Goal: Communication & Community: Answer question/provide support

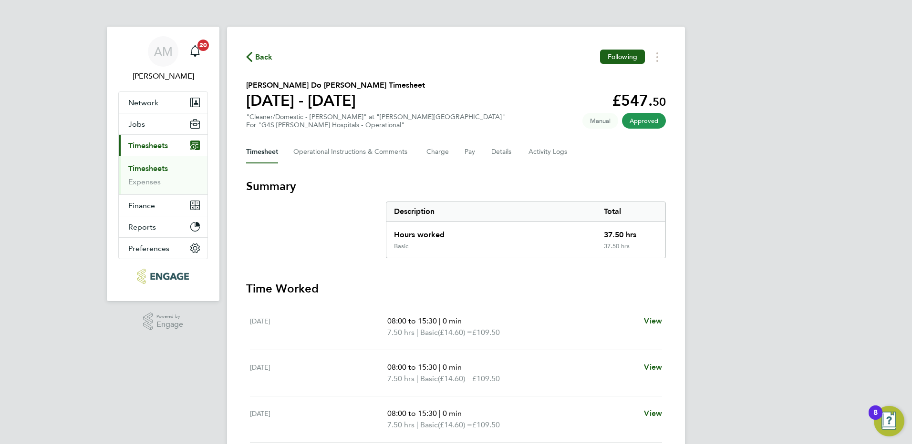
click at [154, 166] on link "Timesheets" at bounding box center [148, 168] width 40 height 9
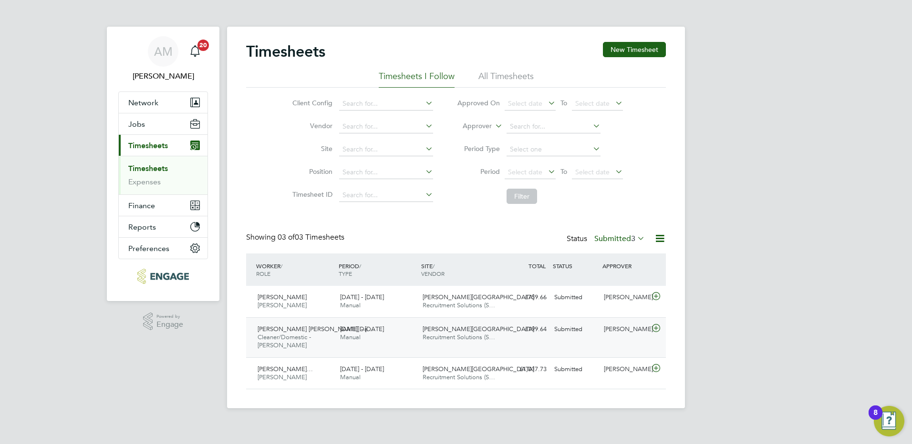
click at [432, 339] on span "Recruitment Solutions (S…" at bounding box center [458, 337] width 72 height 8
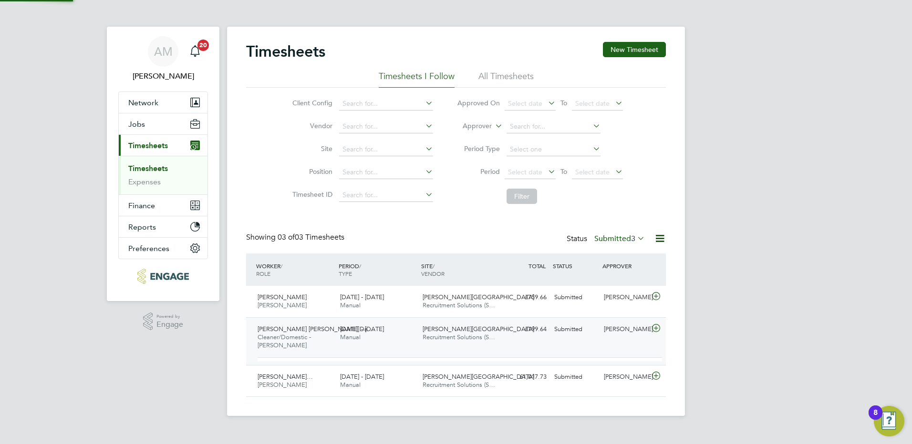
scroll to position [16, 93]
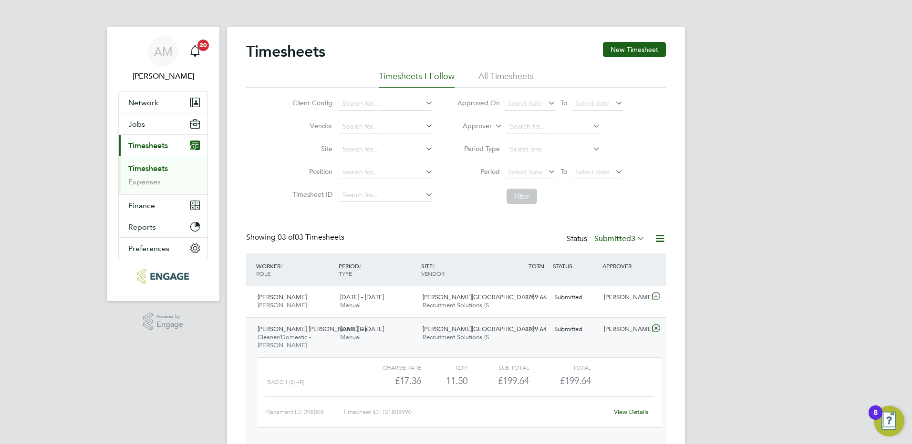
click at [621, 410] on link "View Details" at bounding box center [631, 412] width 35 height 8
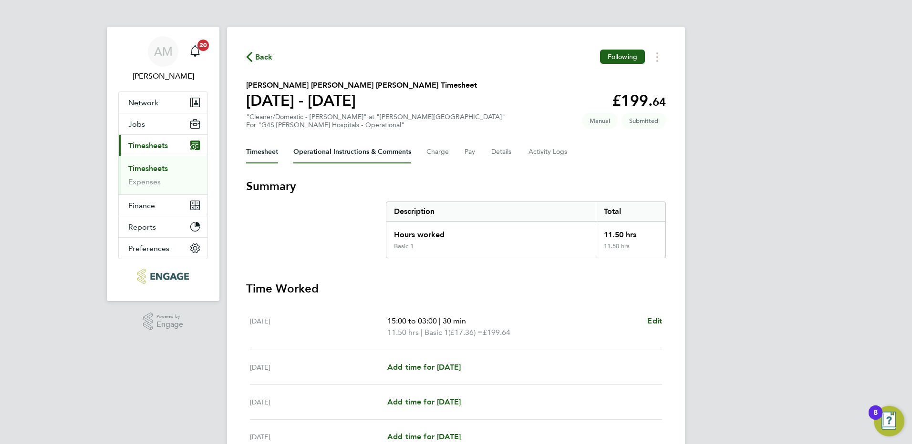
click at [352, 148] on Comments-tab "Operational Instructions & Comments" at bounding box center [352, 152] width 118 height 23
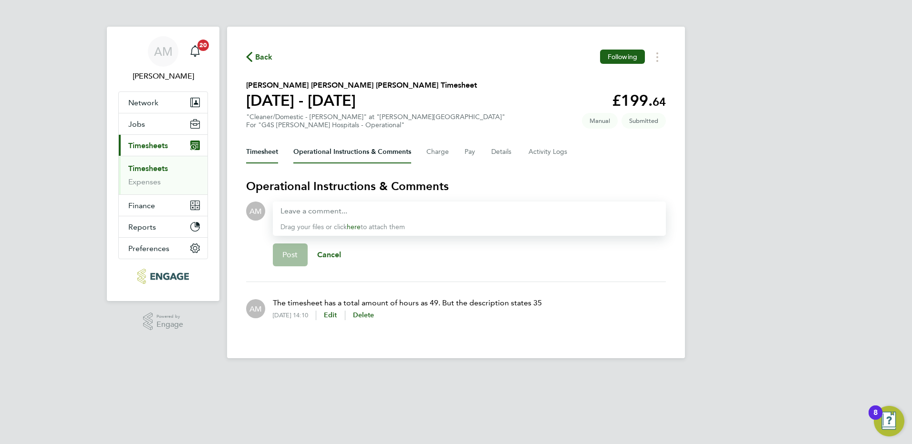
click at [268, 152] on button "Timesheet" at bounding box center [262, 152] width 32 height 23
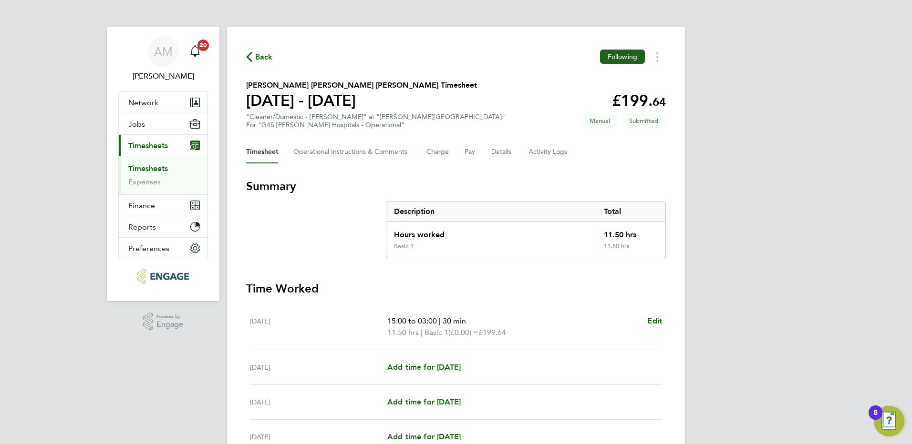
click at [262, 55] on span "Back" at bounding box center [264, 56] width 18 height 11
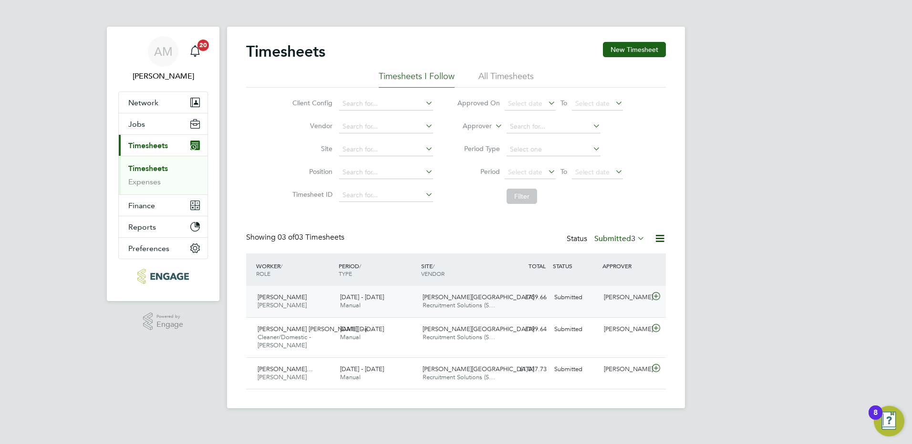
click at [657, 296] on icon at bounding box center [656, 297] width 12 height 8
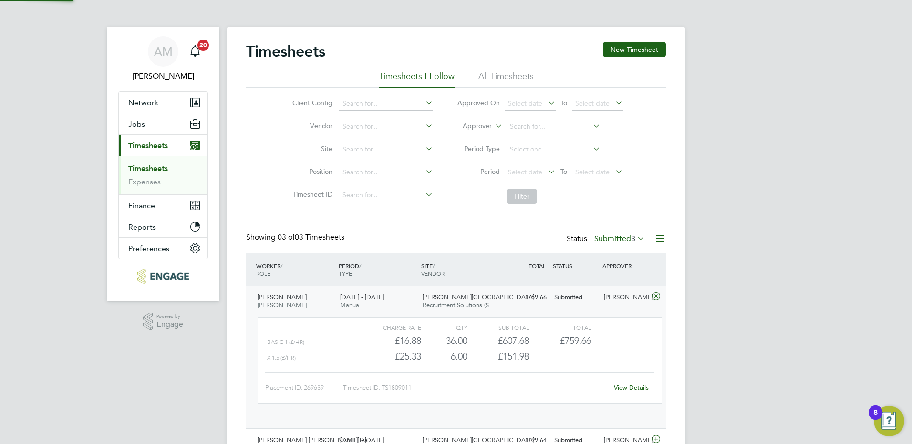
scroll to position [16, 93]
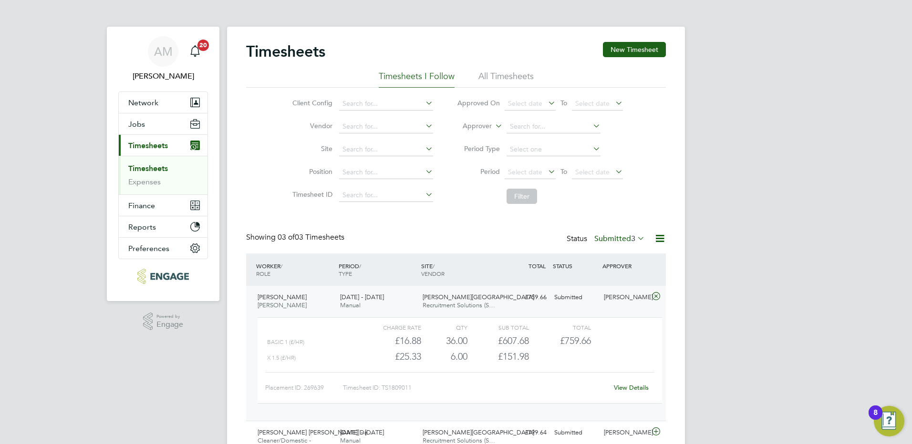
click at [623, 387] on link "View Details" at bounding box center [631, 388] width 35 height 8
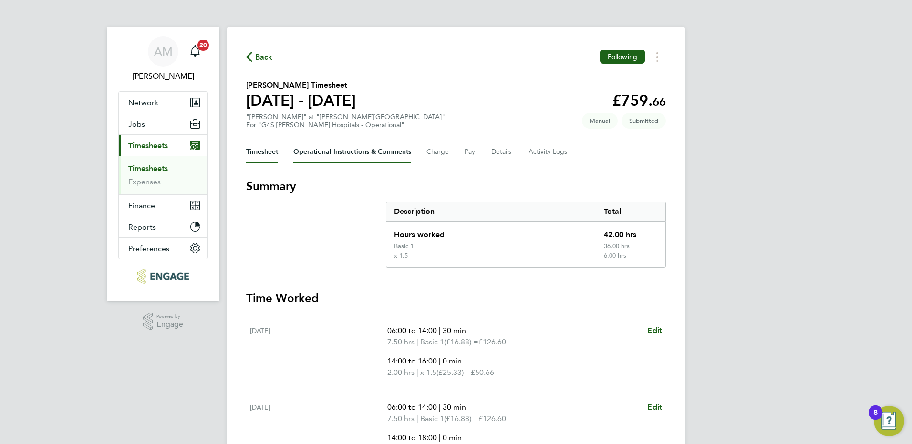
click at [369, 153] on Comments-tab "Operational Instructions & Comments" at bounding box center [352, 152] width 118 height 23
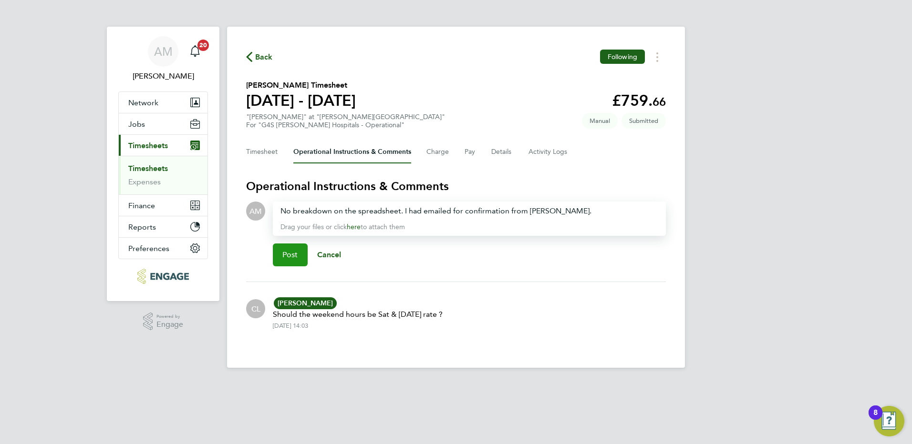
click at [288, 250] on span "Post" at bounding box center [290, 255] width 16 height 10
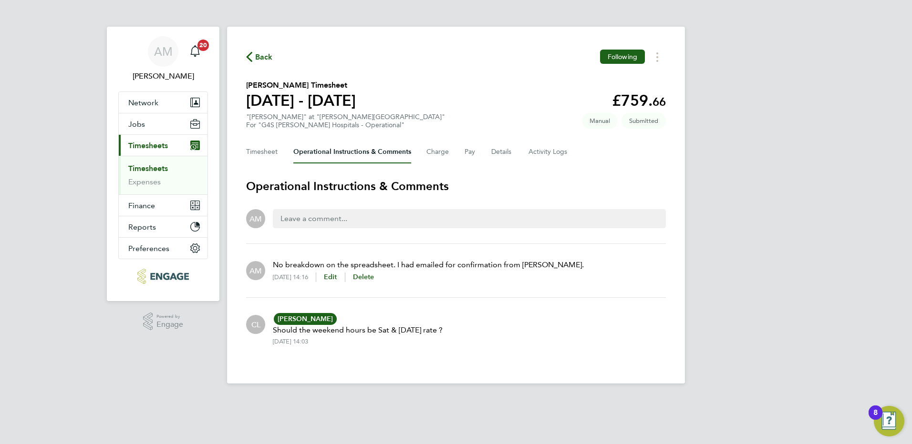
click at [263, 59] on span "Back" at bounding box center [264, 56] width 18 height 11
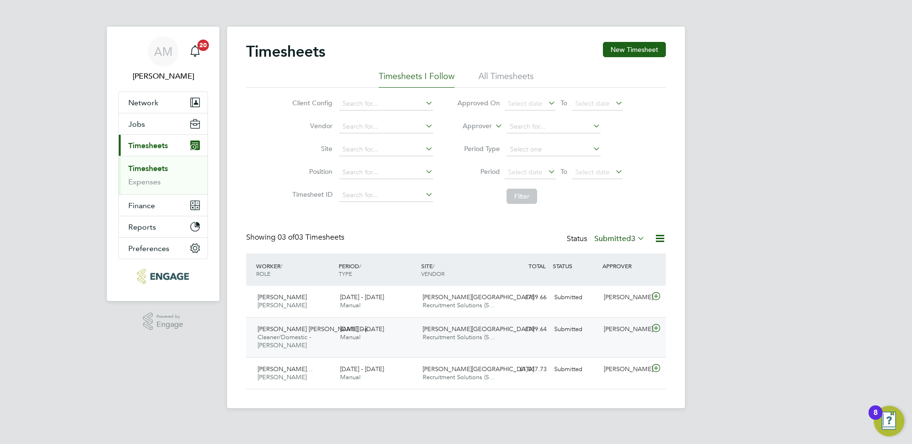
click at [658, 329] on icon at bounding box center [656, 329] width 12 height 8
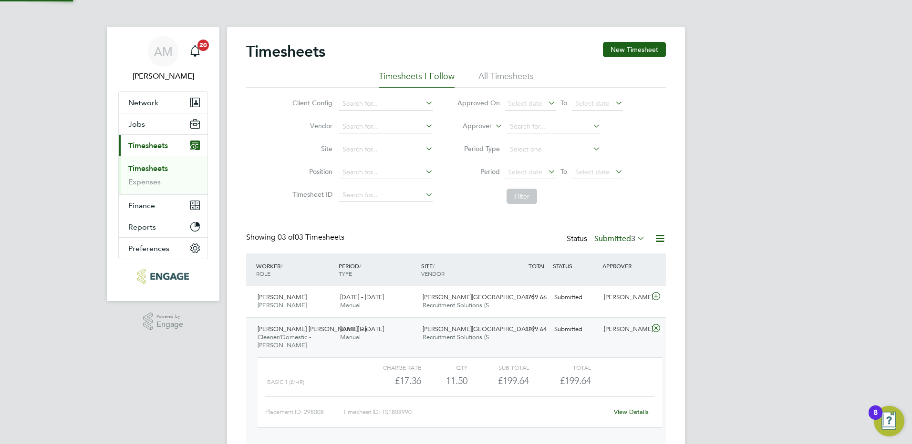
scroll to position [16, 93]
click at [631, 411] on link "View Details" at bounding box center [631, 412] width 35 height 8
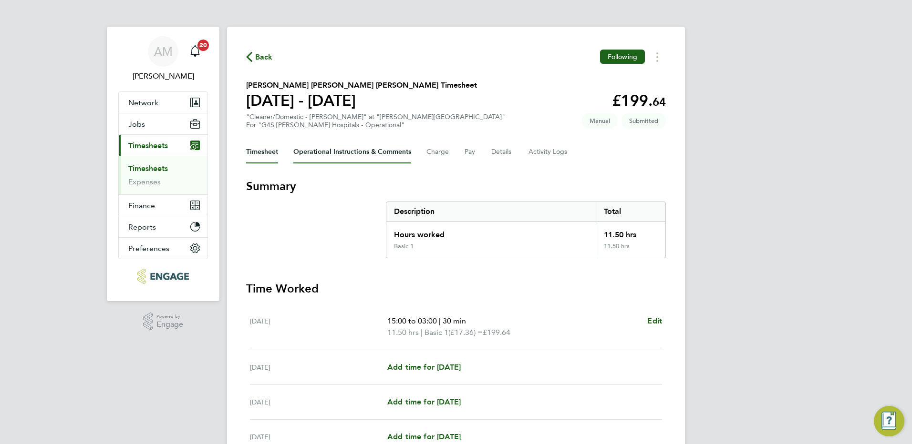
click at [333, 154] on Comments-tab "Operational Instructions & Comments" at bounding box center [352, 152] width 118 height 23
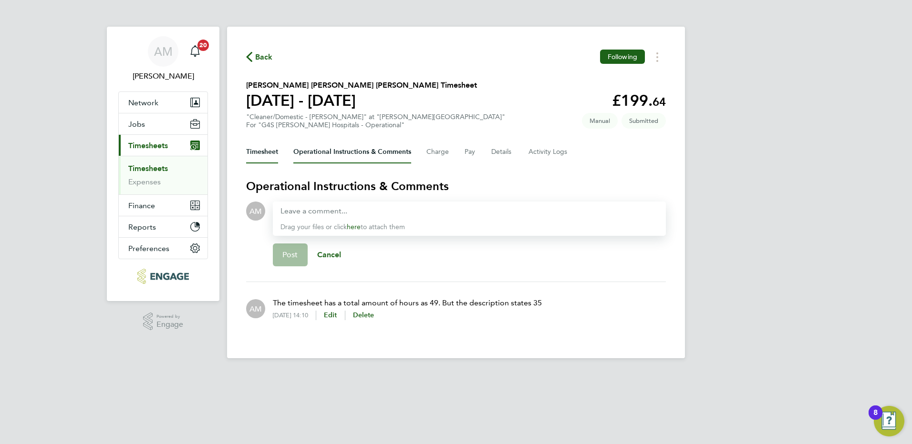
click at [260, 150] on button "Timesheet" at bounding box center [262, 152] width 32 height 23
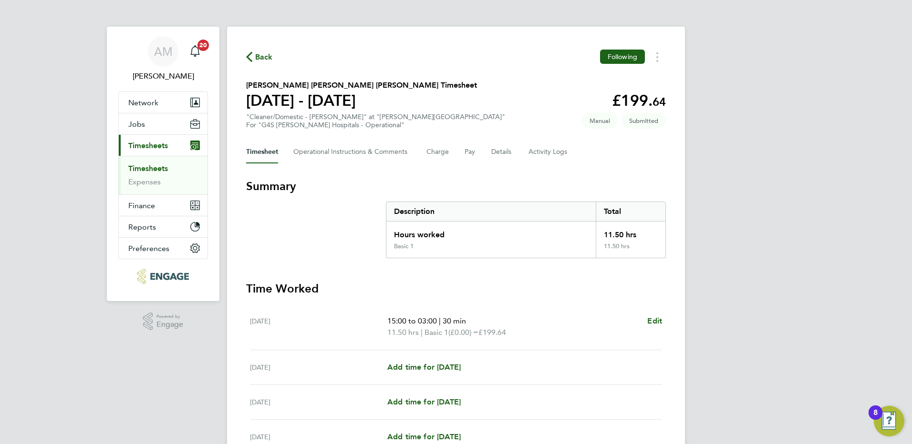
click at [257, 59] on span "Back" at bounding box center [264, 56] width 18 height 11
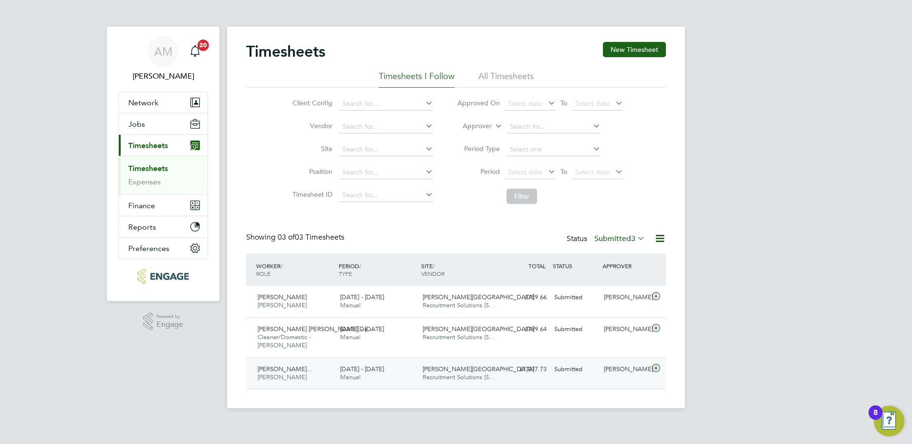
click at [655, 367] on icon at bounding box center [656, 369] width 12 height 8
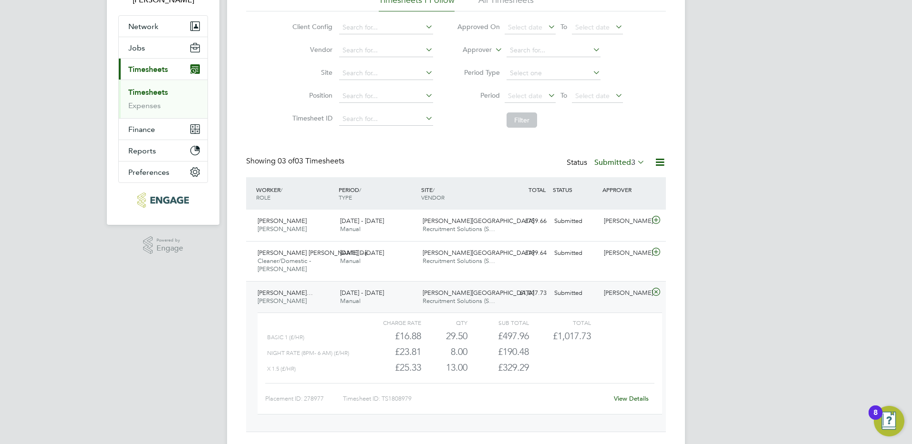
scroll to position [99, 0]
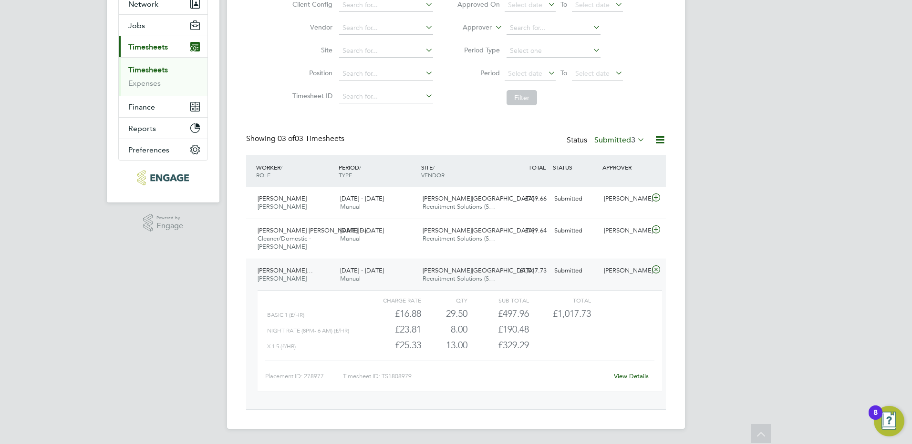
click at [625, 378] on link "View Details" at bounding box center [631, 376] width 35 height 8
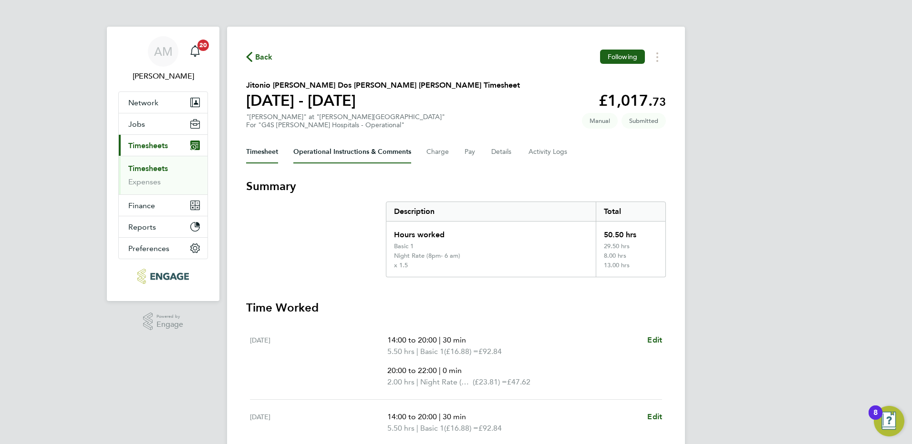
click at [350, 150] on Comments-tab "Operational Instructions & Comments" at bounding box center [352, 152] width 118 height 23
